Goal: Navigation & Orientation: Find specific page/section

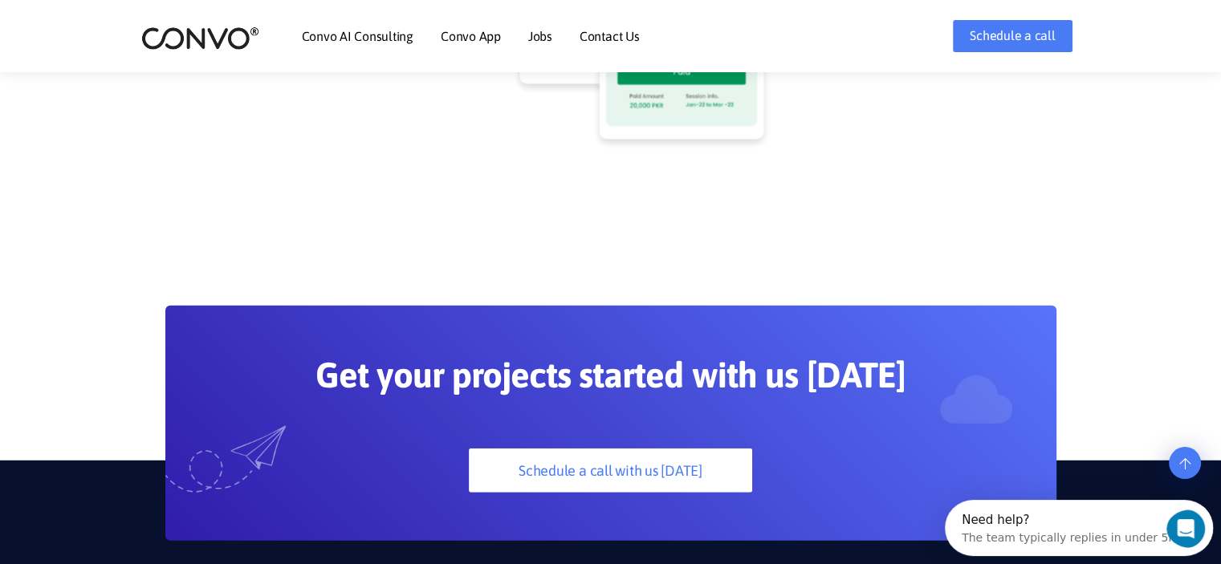
scroll to position [4114, 0]
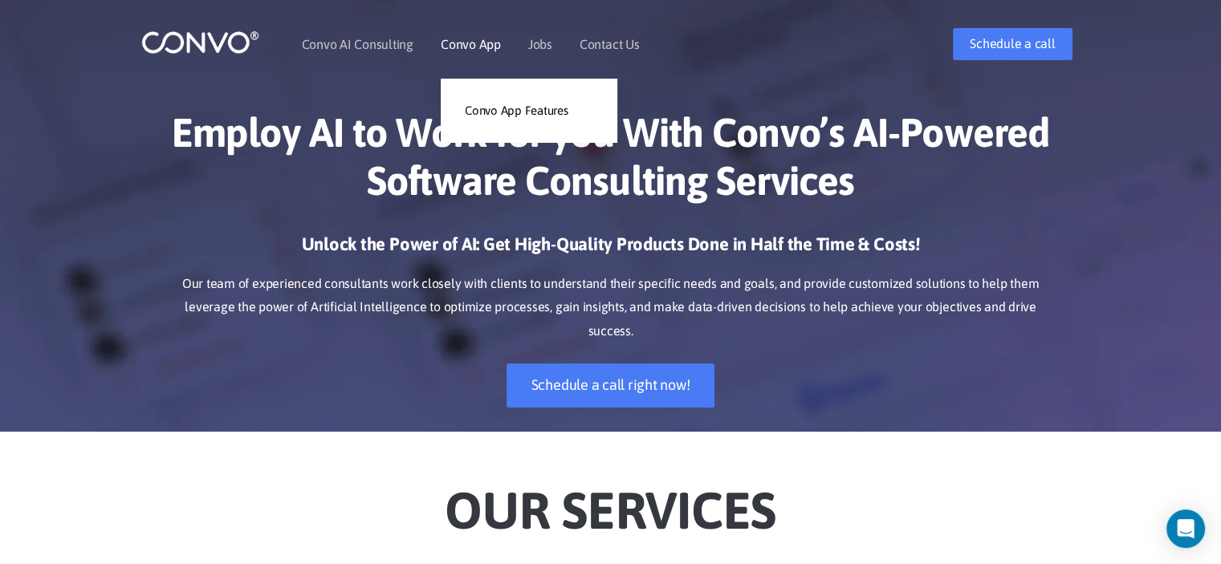
click at [478, 44] on link "Convo App" at bounding box center [471, 44] width 60 height 13
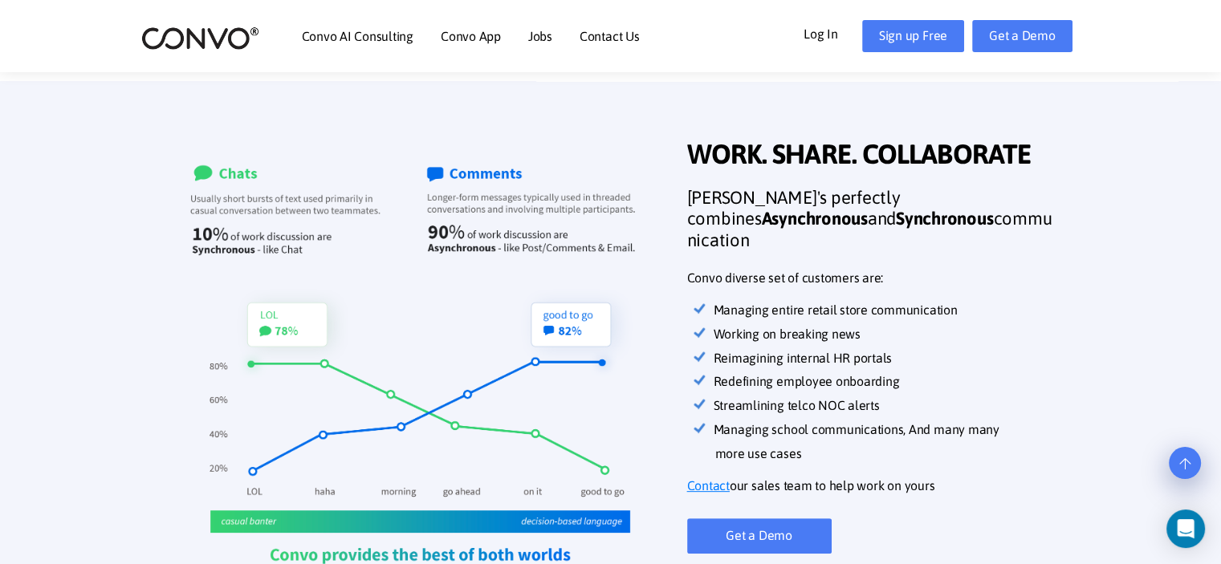
scroll to position [541, 0]
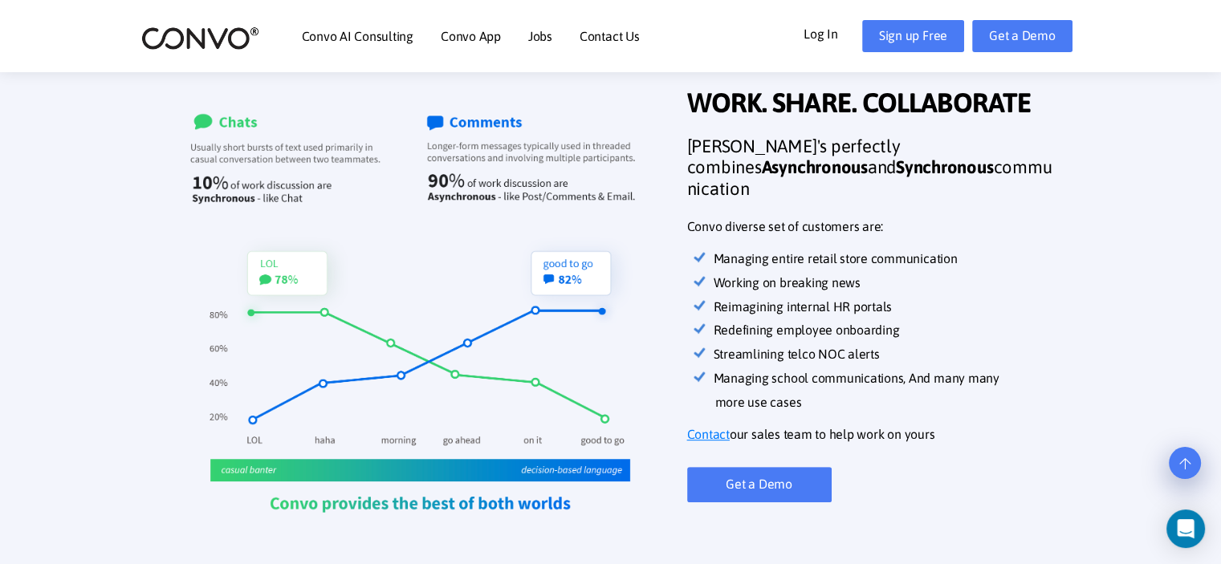
drag, startPoint x: 1216, startPoint y: 109, endPoint x: 1215, endPoint y: 134, distance: 24.9
click at [1215, 134] on section "WORK. SHARE. COLLABORATE WORK. SHARE. COLLABORATE Convo's perfectly combines As…" at bounding box center [610, 313] width 1221 height 566
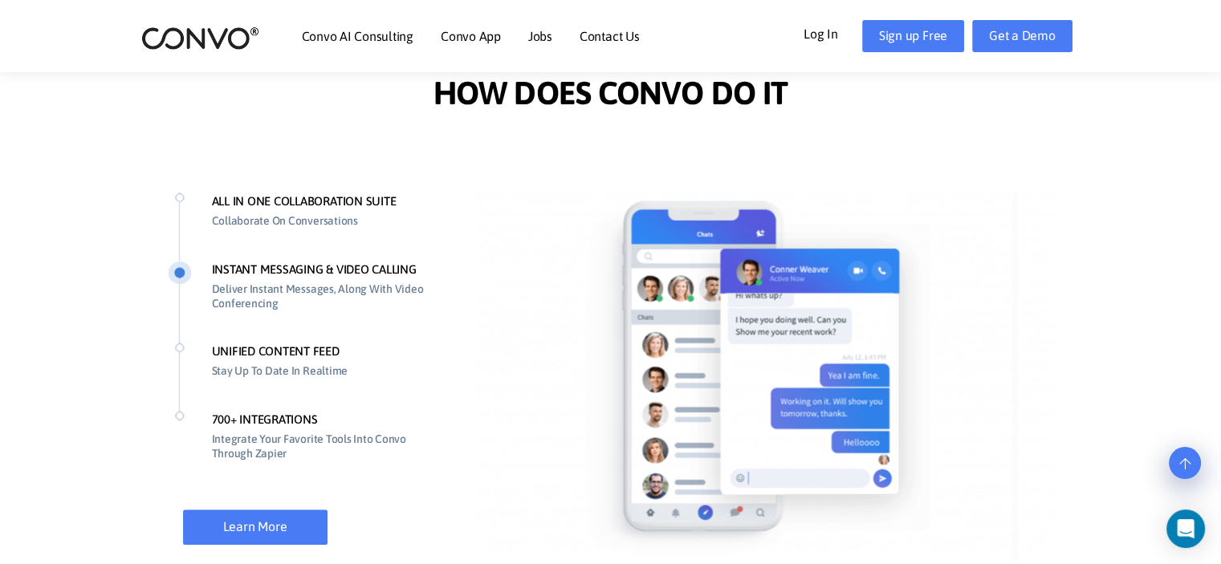
scroll to position [1190, 0]
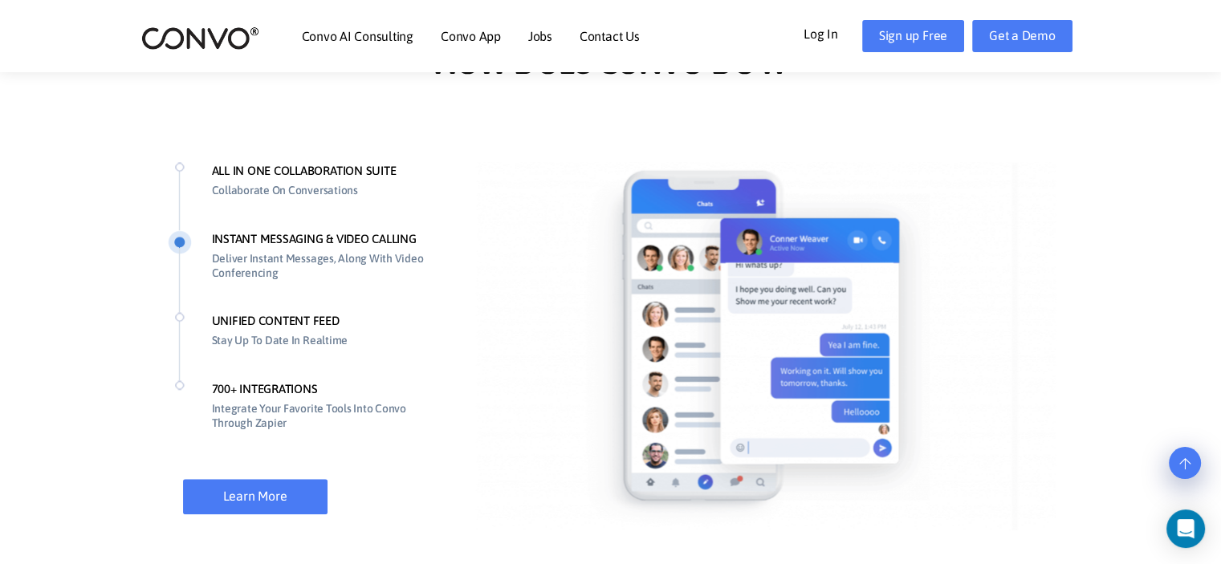
click at [183, 168] on li "ALL IN ONE COLLABORATION SUITE Collaborate On Conversations" at bounding box center [306, 196] width 276 height 68
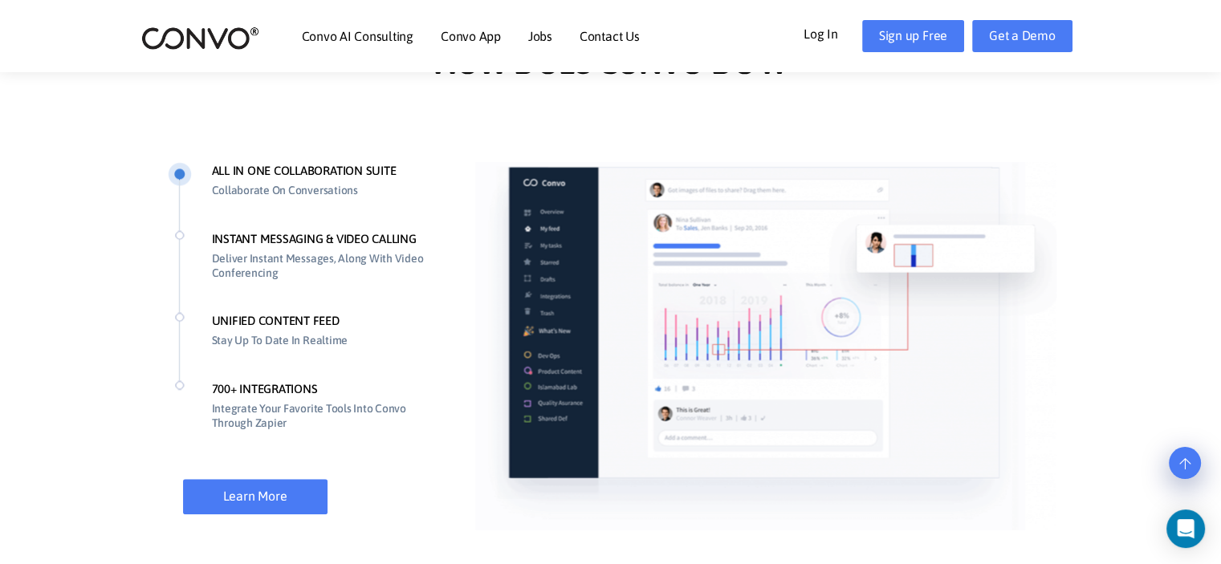
click at [234, 241] on li "INSTANT MESSAGING & VIDEO CALLING Deliver Instant Messages, Along With Video Co…" at bounding box center [306, 271] width 276 height 83
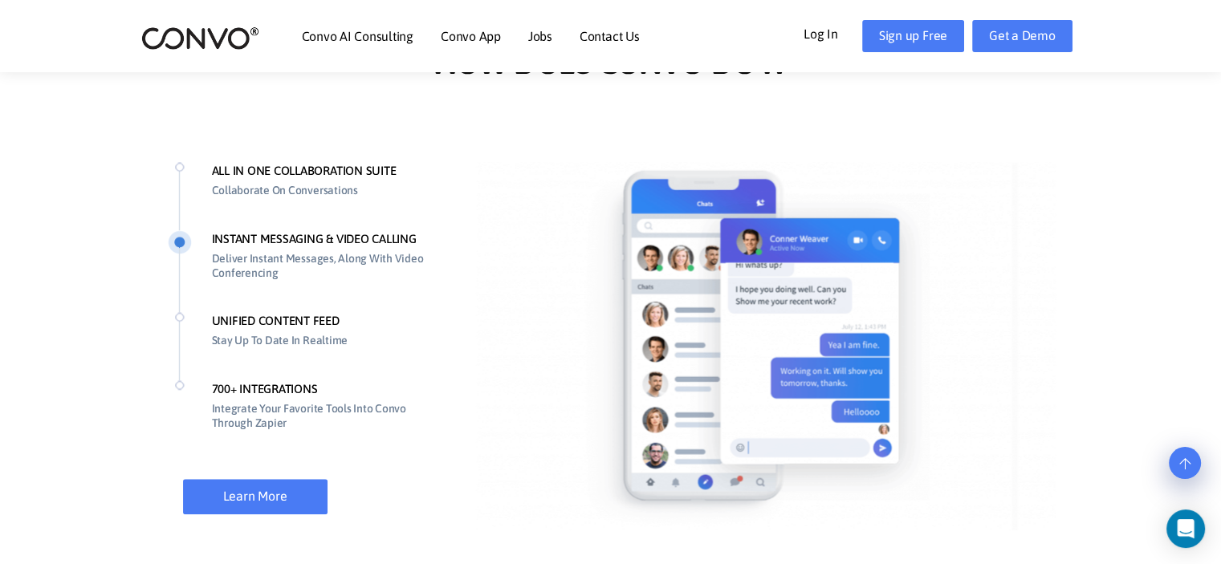
click at [247, 316] on li "UNIFIED CONTENT FEED Stay Up To Date In Realtime" at bounding box center [306, 346] width 276 height 68
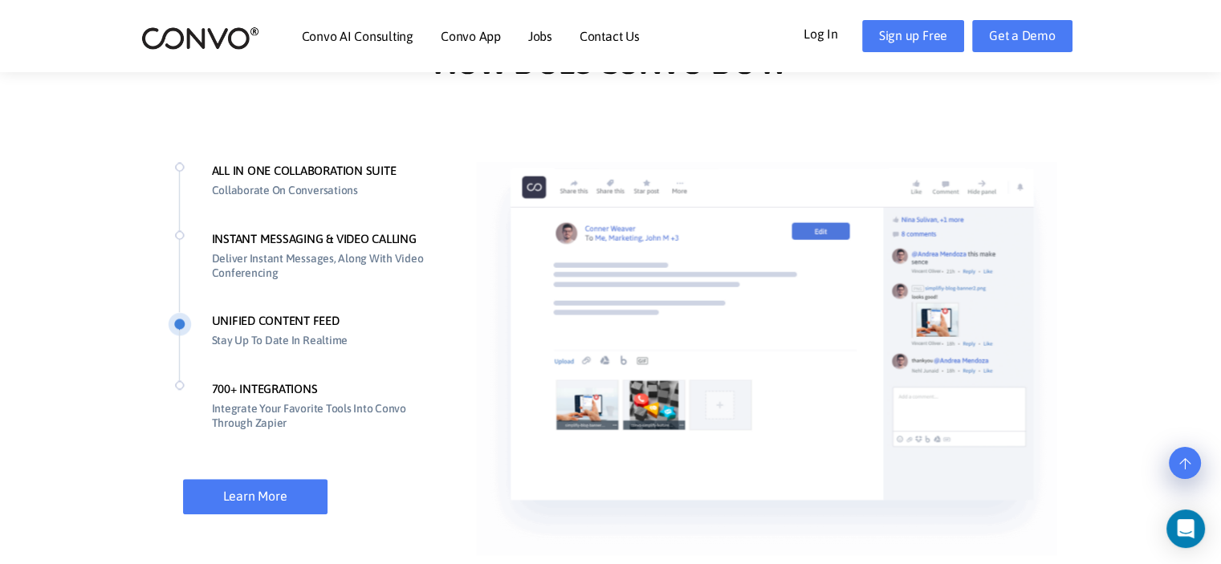
click at [231, 382] on li "700+ INTEGRATIONS Integrate Your Favorite Tools Into Convo Through Zapier" at bounding box center [306, 421] width 276 height 83
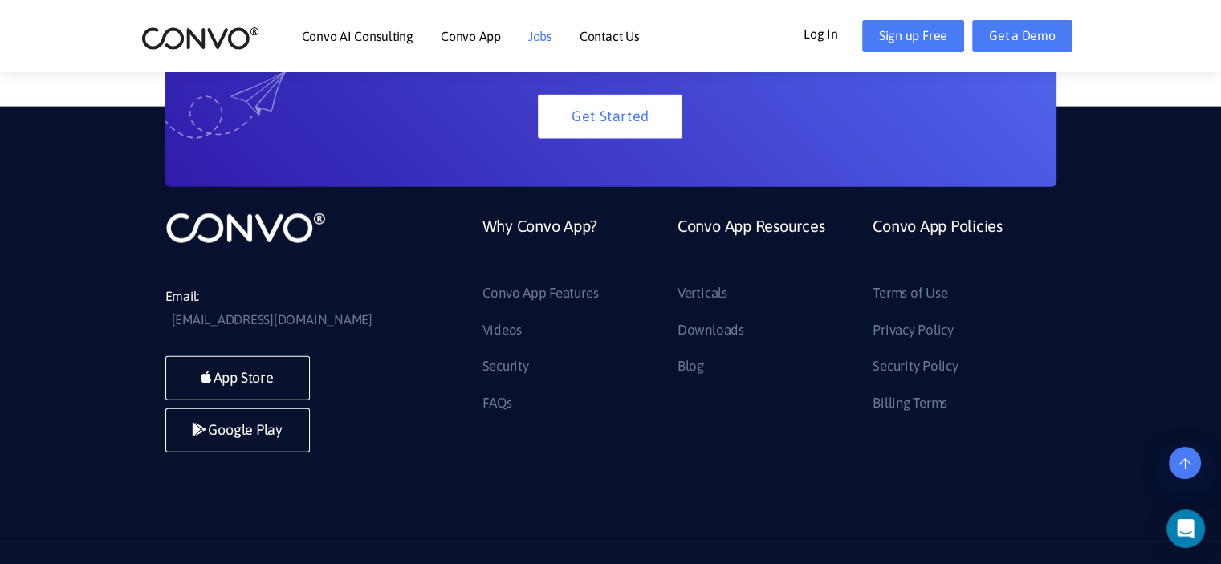
scroll to position [3741, 0]
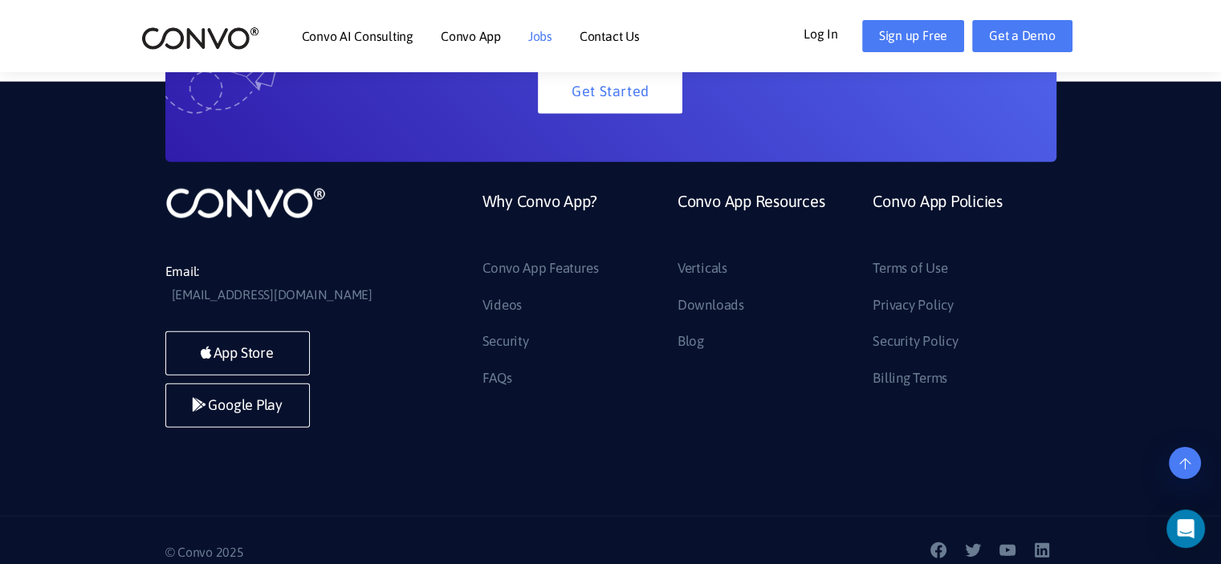
click at [533, 38] on link "Jobs" at bounding box center [540, 36] width 24 height 13
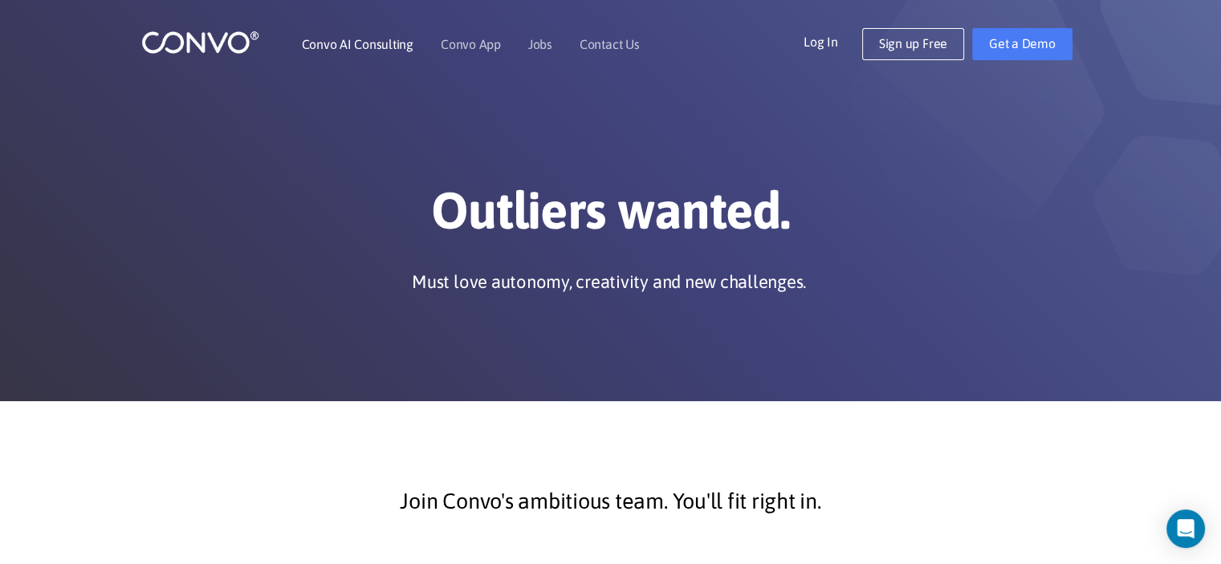
click at [356, 38] on link "Convo AI Consulting" at bounding box center [358, 44] width 112 height 13
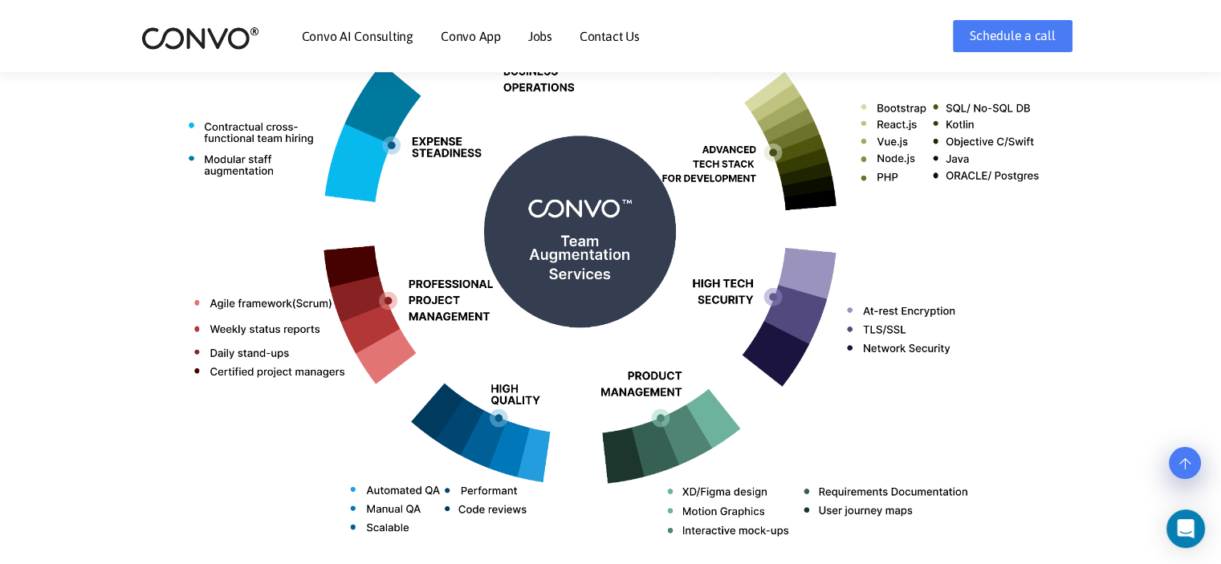
scroll to position [831, 0]
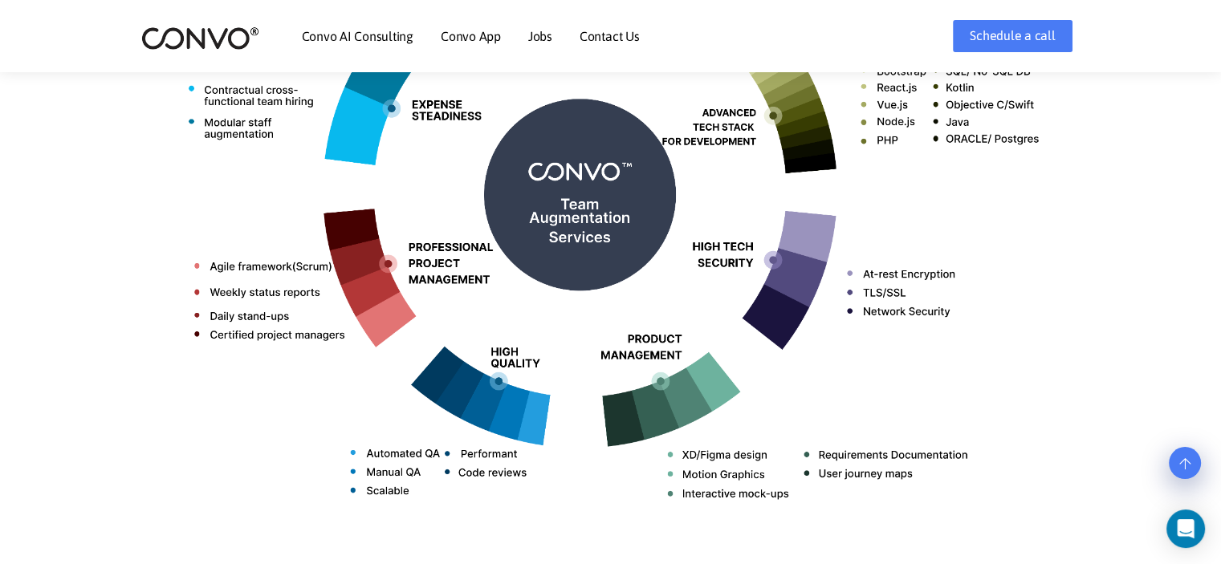
drag, startPoint x: 0, startPoint y: 0, endPoint x: 1225, endPoint y: 147, distance: 1233.6
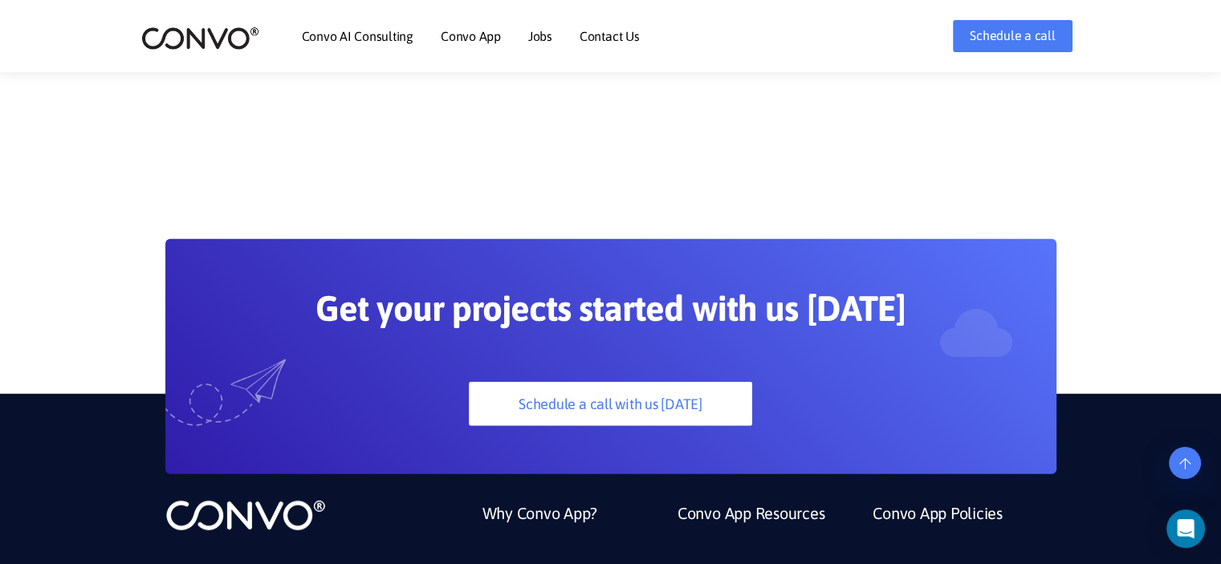
scroll to position [4298, 0]
